Goal: Task Accomplishment & Management: Use online tool/utility

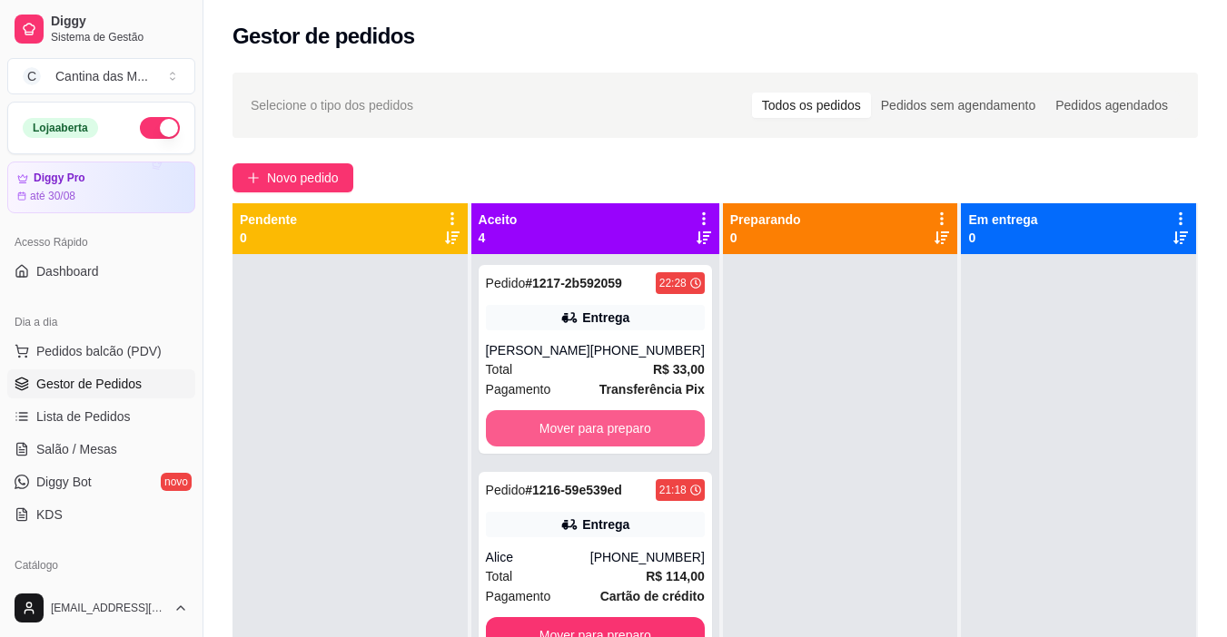
click at [597, 435] on button "Mover para preparo" at bounding box center [595, 428] width 219 height 36
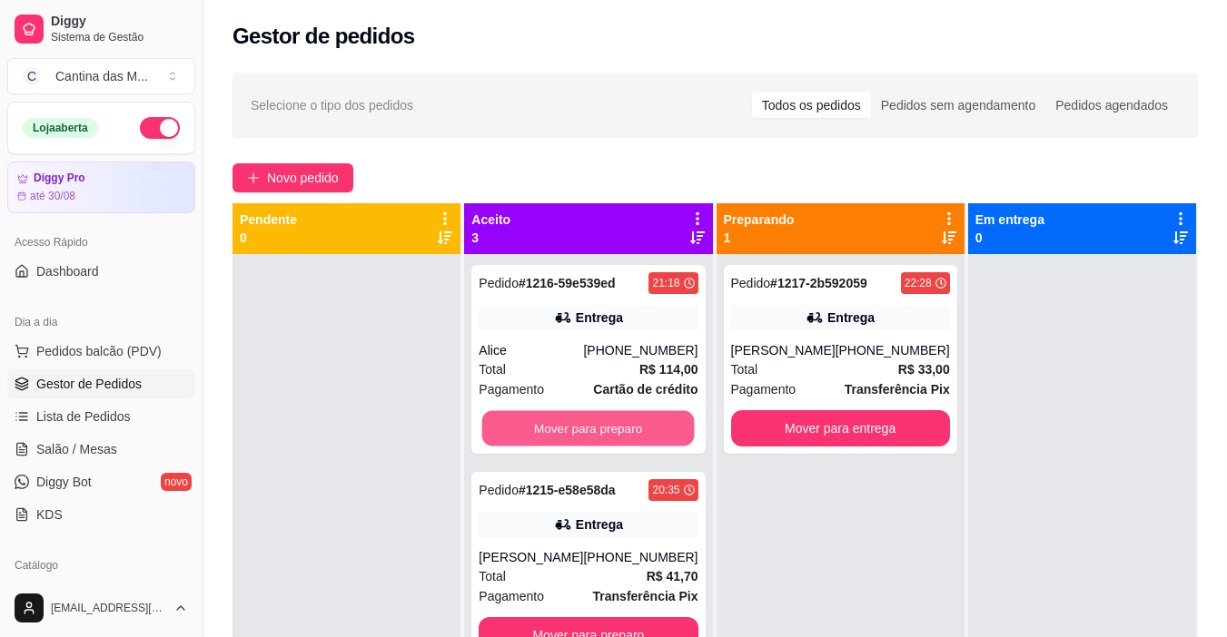
click at [610, 430] on button "Mover para preparo" at bounding box center [588, 428] width 212 height 35
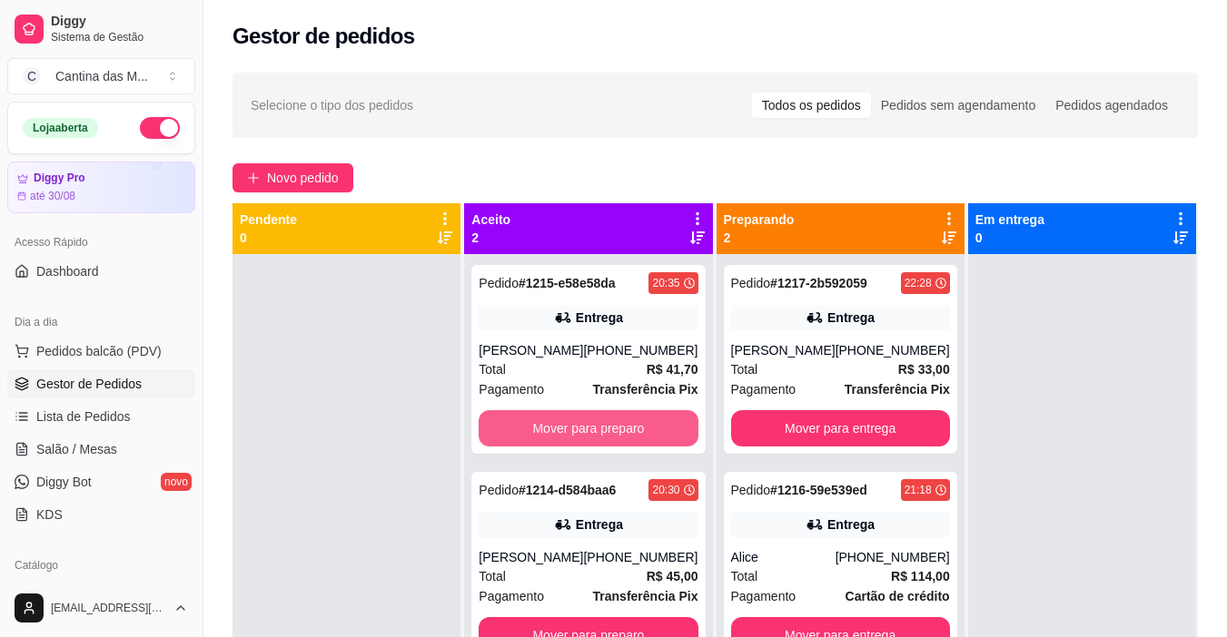
click at [611, 430] on button "Mover para preparo" at bounding box center [588, 428] width 219 height 36
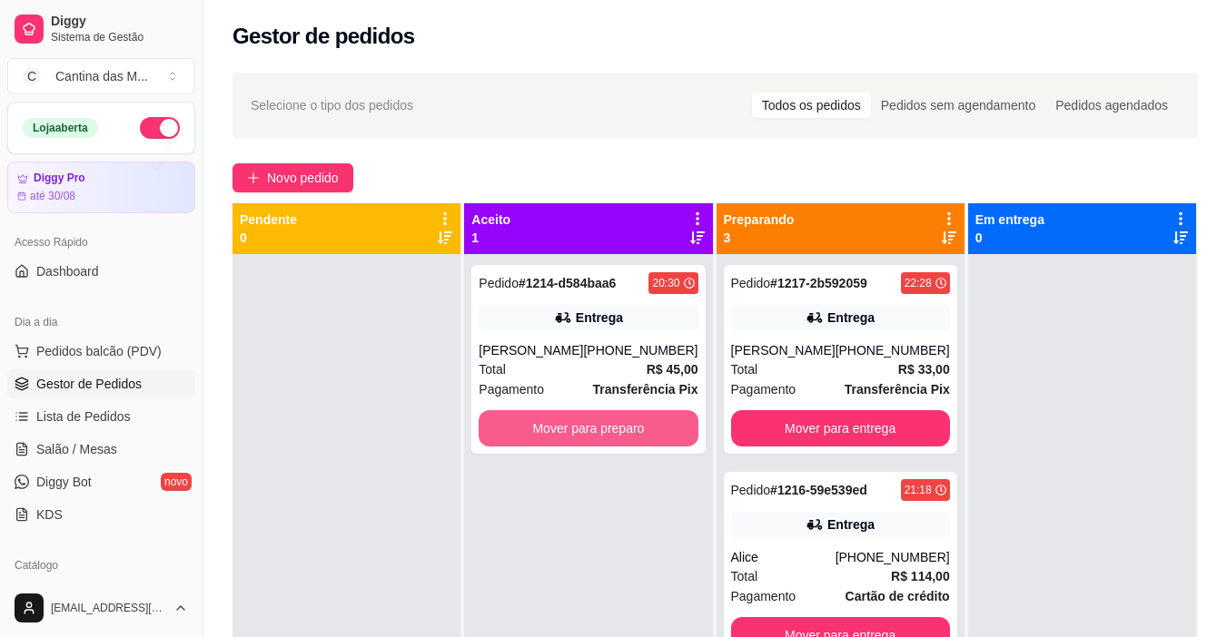
click at [611, 430] on button "Mover para preparo" at bounding box center [588, 428] width 219 height 36
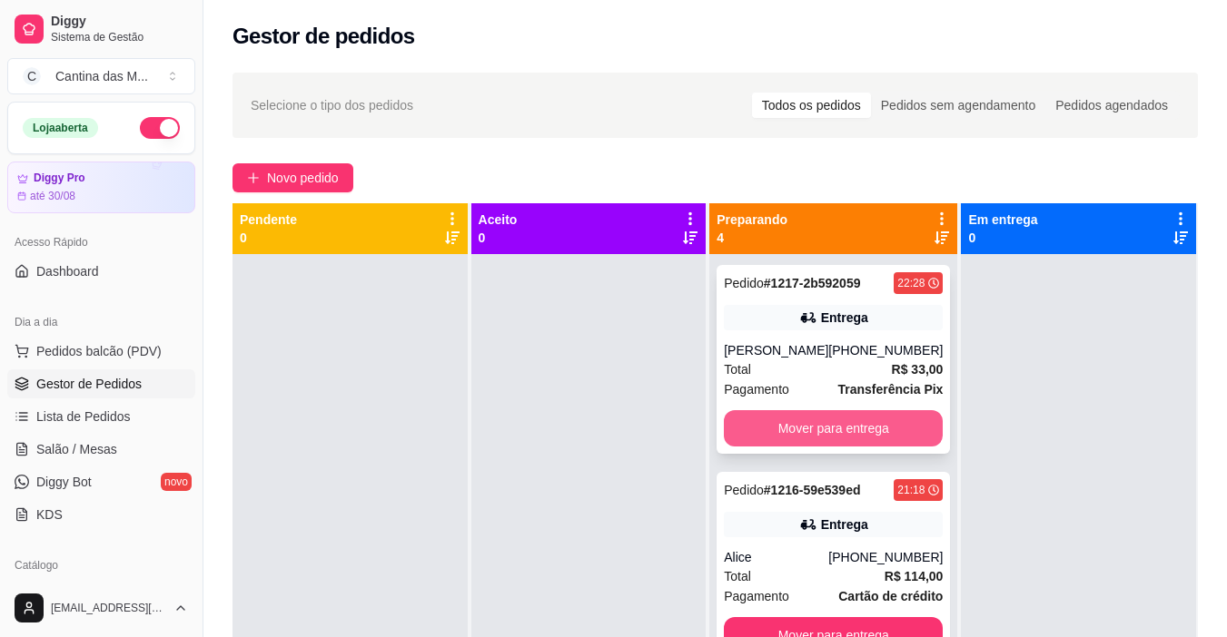
click at [755, 432] on button "Mover para entrega" at bounding box center [833, 428] width 219 height 36
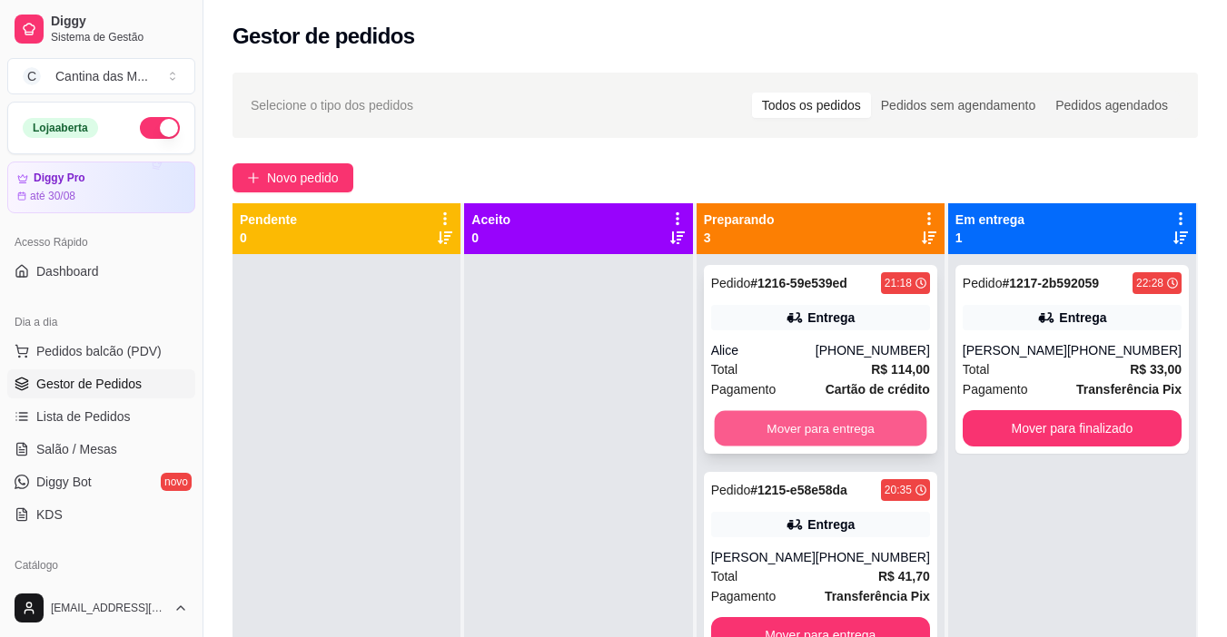
click at [792, 428] on button "Mover para entrega" at bounding box center [820, 428] width 212 height 35
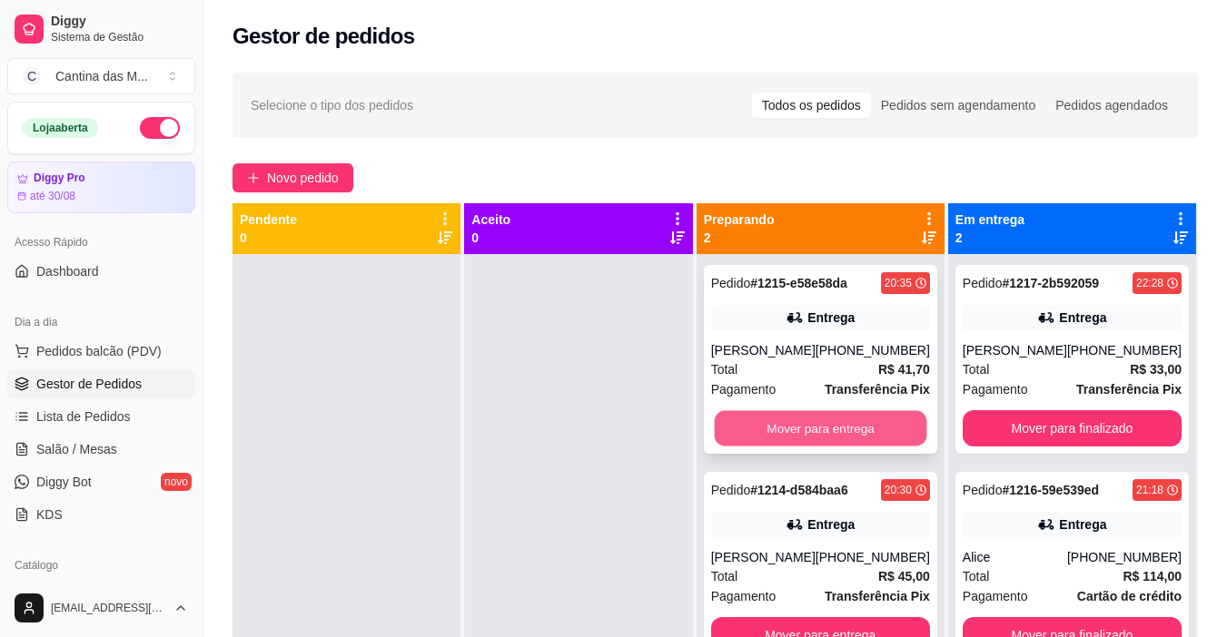
click at [816, 429] on button "Mover para entrega" at bounding box center [820, 428] width 212 height 35
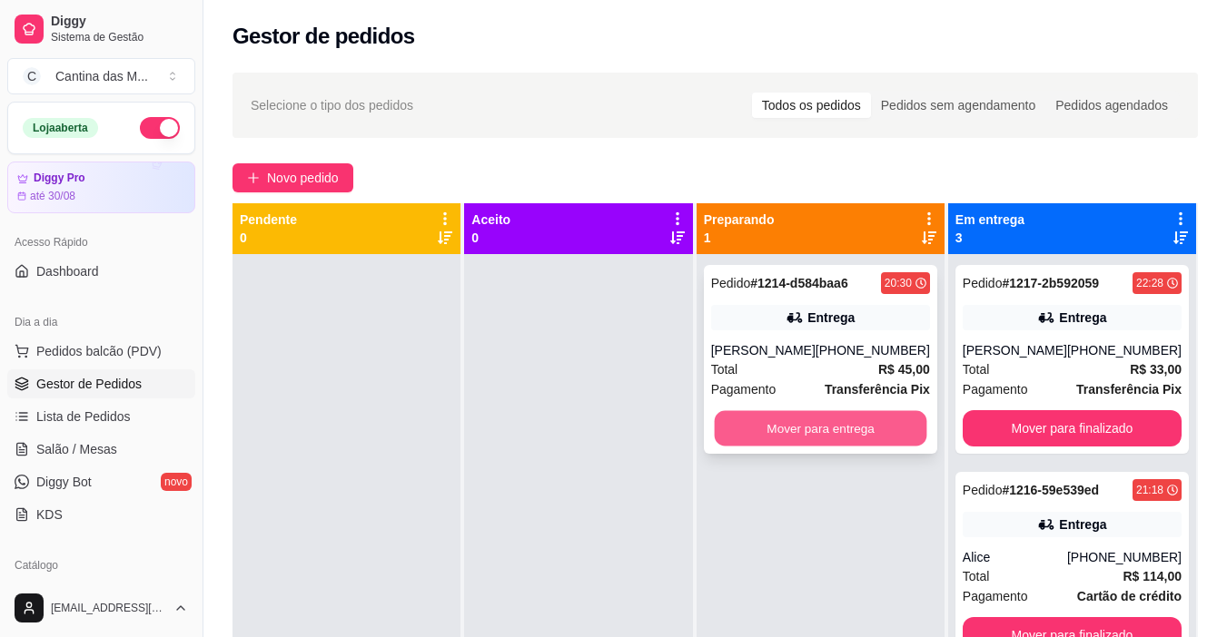
click at [836, 429] on button "Mover para entrega" at bounding box center [820, 428] width 212 height 35
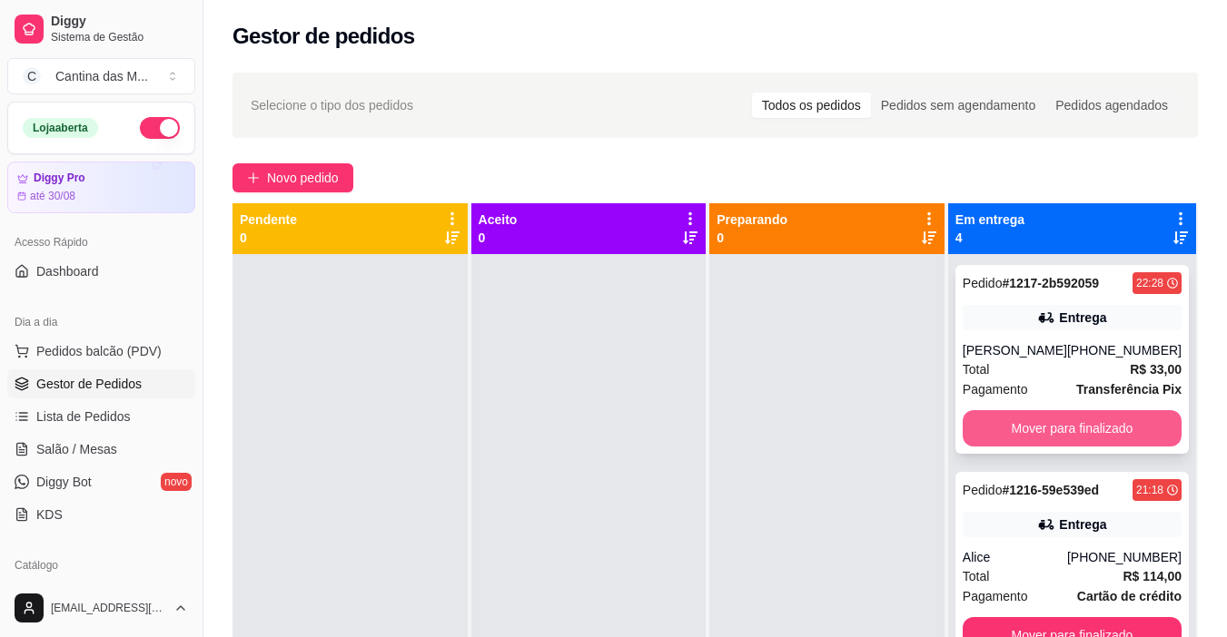
click at [994, 432] on button "Mover para finalizado" at bounding box center [1072, 428] width 219 height 36
click at [1043, 427] on button "Mover para finalizado" at bounding box center [1071, 428] width 212 height 35
click at [1066, 429] on button "Mover para finalizado" at bounding box center [1071, 428] width 212 height 35
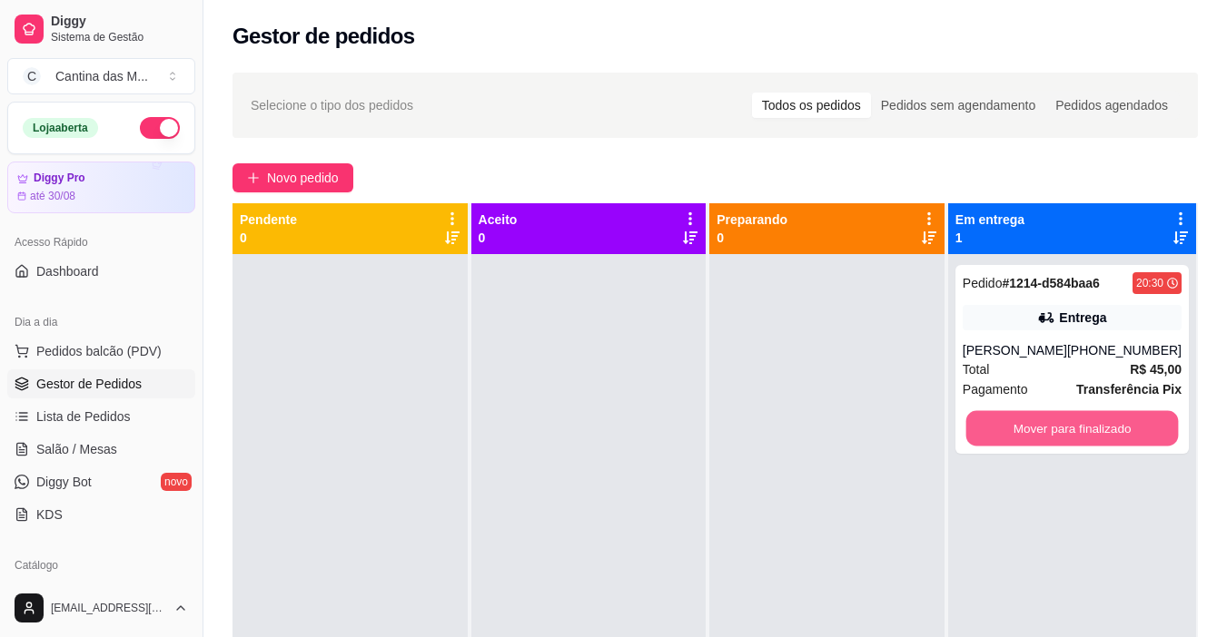
click at [1071, 429] on button "Mover para finalizado" at bounding box center [1071, 428] width 212 height 35
